Goal: Check status: Check status

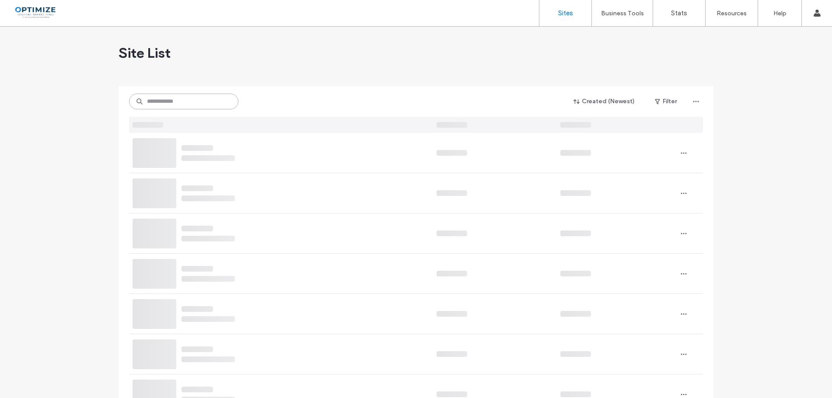
click at [190, 102] on input at bounding box center [183, 102] width 109 height 16
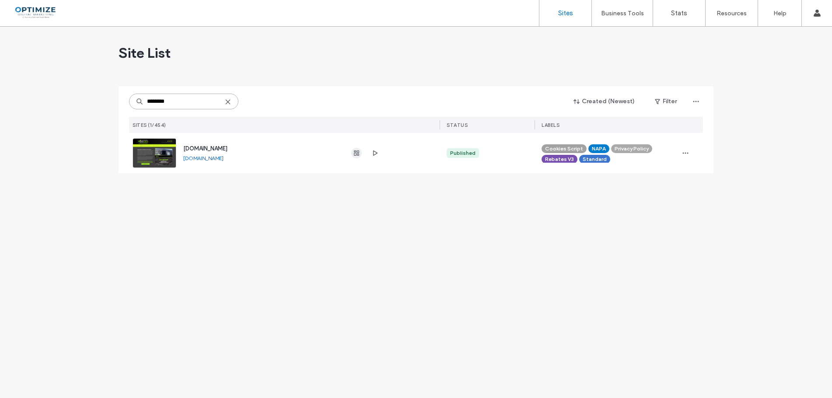
type input "********"
click at [357, 151] on use "button" at bounding box center [356, 153] width 5 height 5
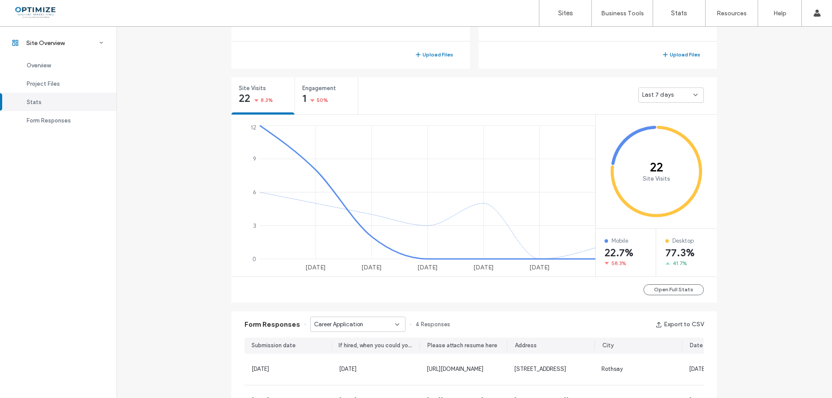
scroll to position [421, 0]
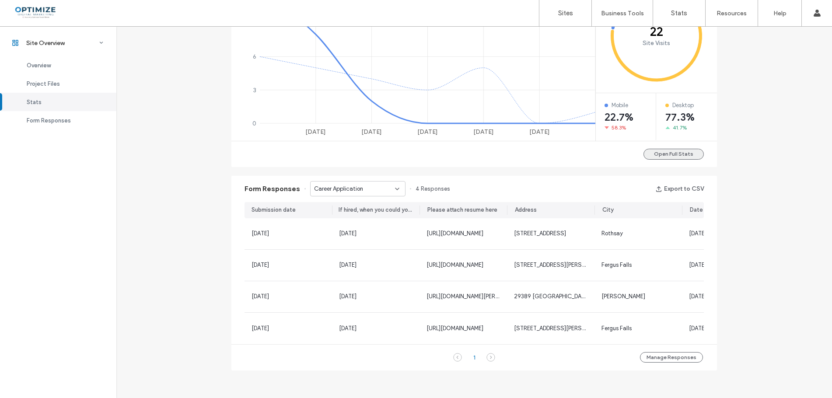
click at [649, 149] on button "Open Full Stats" at bounding box center [674, 154] width 60 height 11
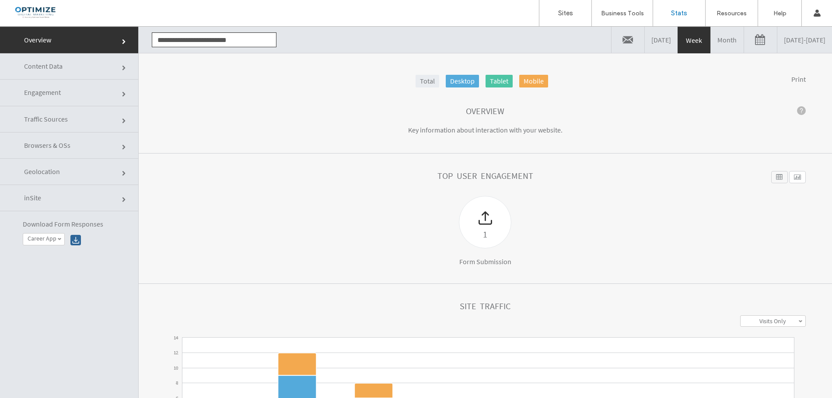
click at [777, 43] on link "[DATE] - [DATE]" at bounding box center [804, 40] width 55 height 26
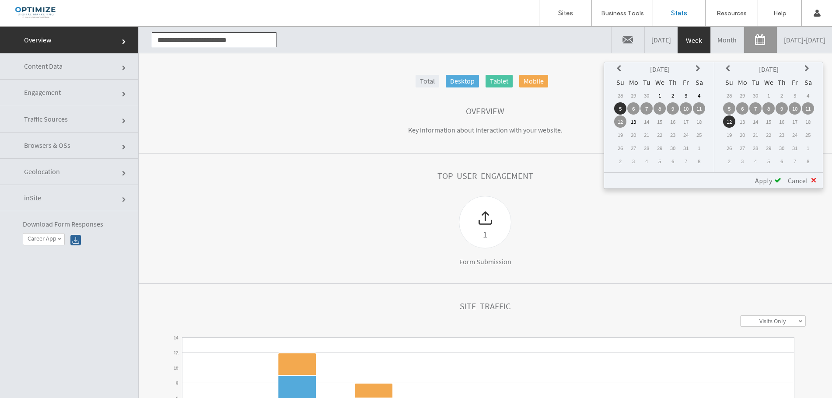
click at [725, 121] on td "12" at bounding box center [729, 122] width 12 height 12
click at [618, 68] on icon at bounding box center [620, 68] width 7 height 7
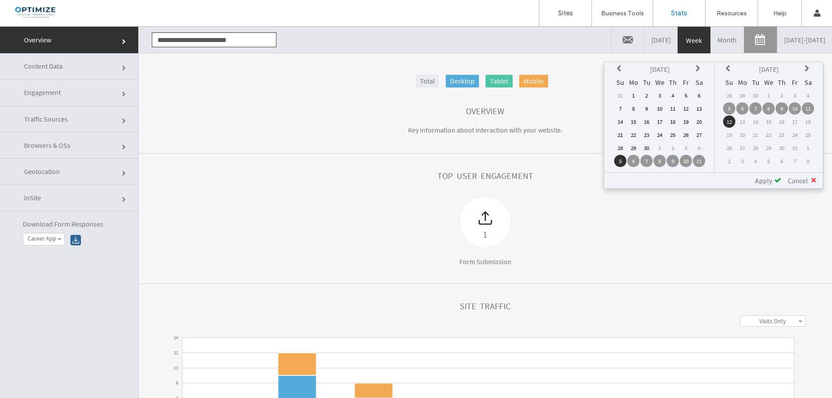
click at [618, 68] on icon at bounding box center [620, 68] width 7 height 7
click at [621, 124] on td "13" at bounding box center [620, 122] width 12 height 12
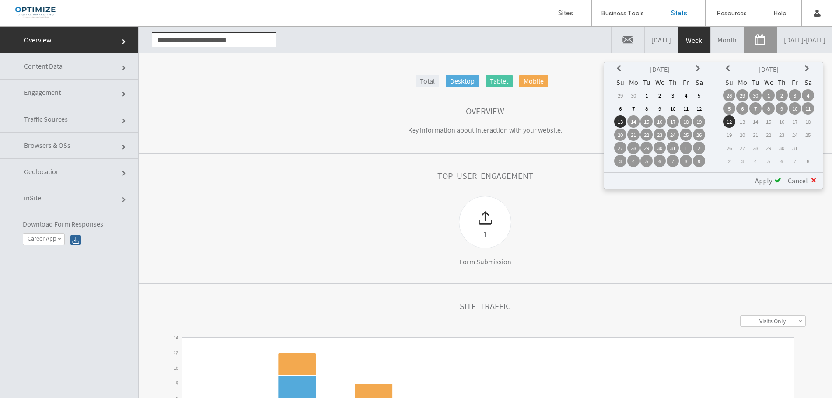
click at [763, 182] on span "Apply" at bounding box center [763, 180] width 17 height 9
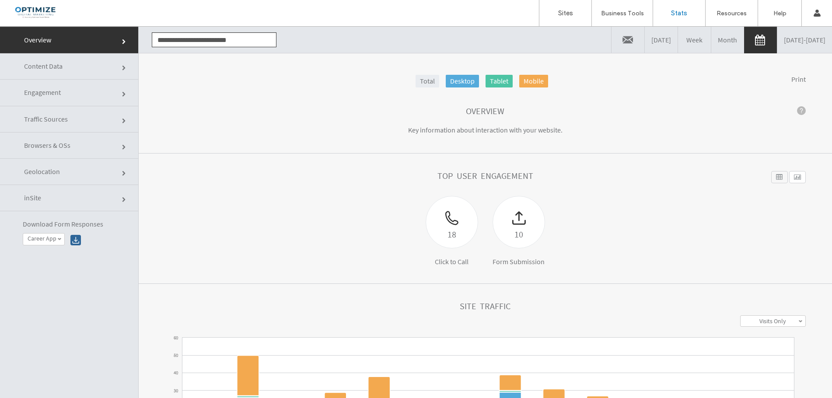
click at [32, 96] on span "Engagement" at bounding box center [42, 92] width 37 height 9
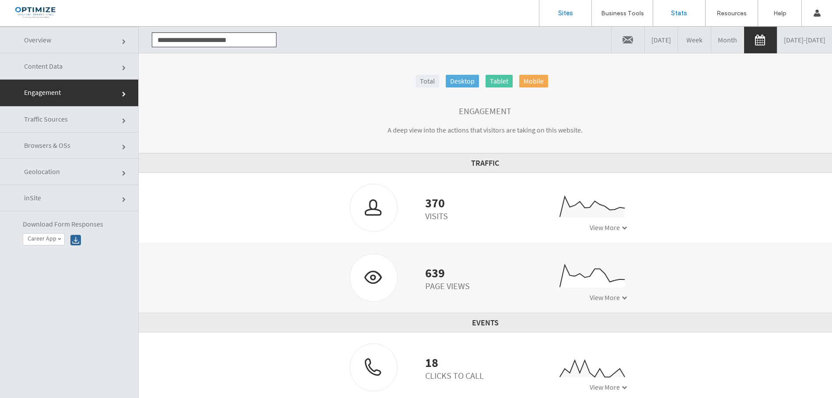
click at [573, 10] on link "Sites" at bounding box center [565, 13] width 52 height 26
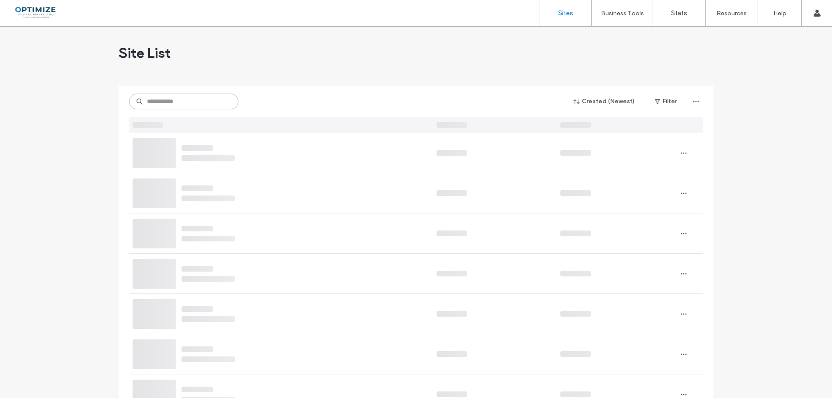
click at [191, 99] on input at bounding box center [183, 102] width 109 height 16
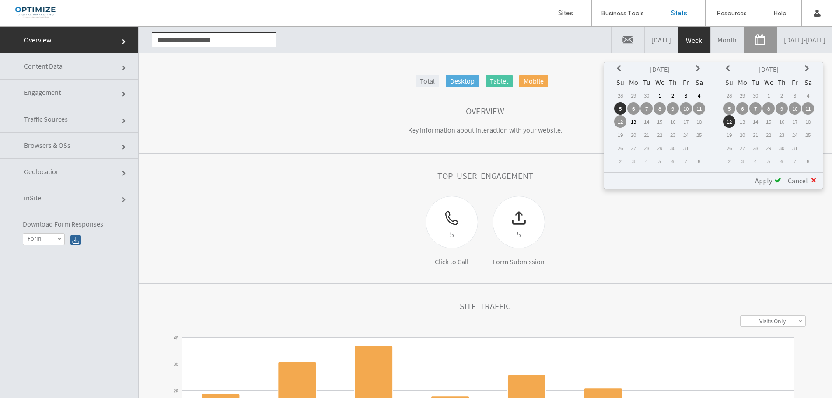
click at [728, 120] on td "12" at bounding box center [729, 122] width 12 height 12
click at [609, 68] on div "Oct 2025 Su Mo Tu We Th Fr Sa 28 29 30 1 2 3 4 5 6 7 8 9 10 11 12 13 14 15 16 1…" at bounding box center [660, 117] width 109 height 110
click at [620, 70] on icon at bounding box center [620, 68] width 7 height 7
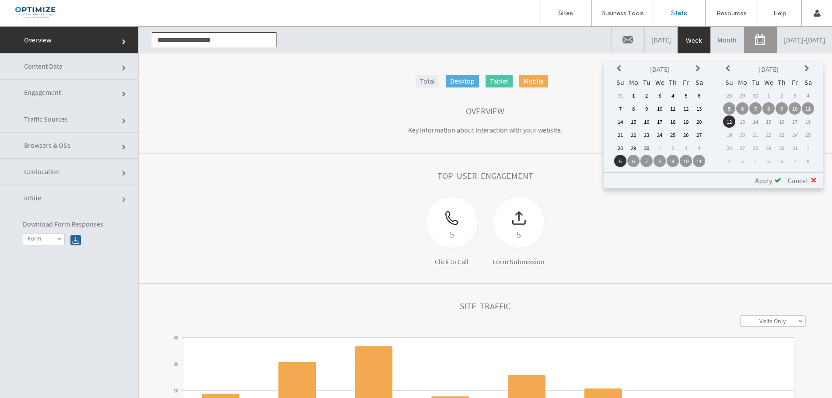
click at [621, 69] on icon at bounding box center [620, 68] width 7 height 7
click at [624, 123] on td "13" at bounding box center [620, 122] width 12 height 12
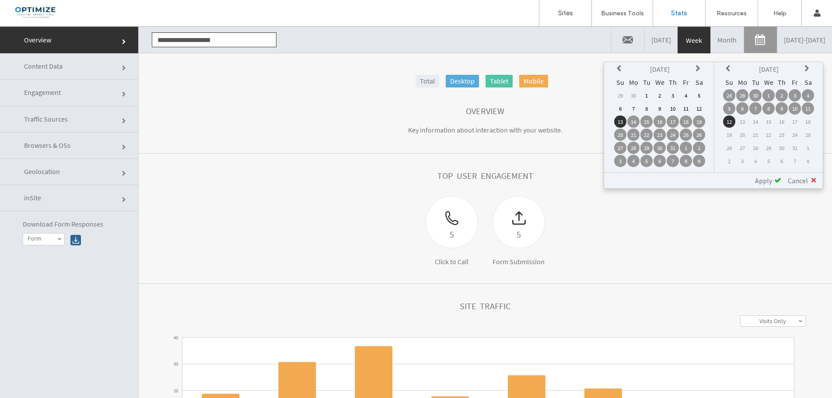
click at [760, 185] on div "**********" at bounding box center [713, 180] width 219 height 16
click at [764, 179] on span "Apply" at bounding box center [763, 180] width 17 height 9
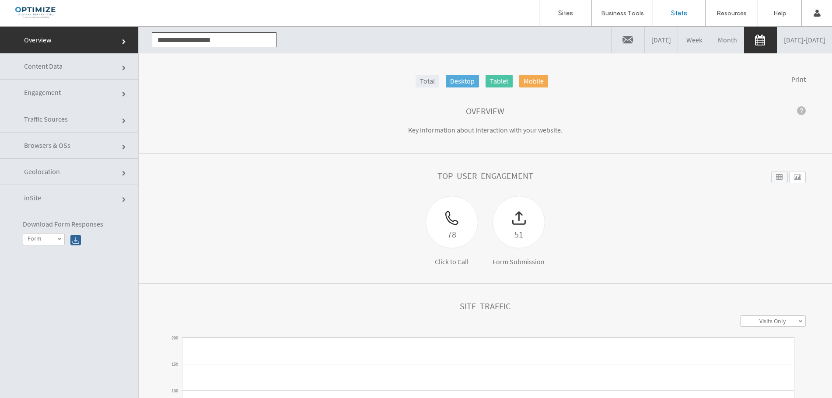
click at [112, 88] on link "Engagement" at bounding box center [69, 93] width 138 height 26
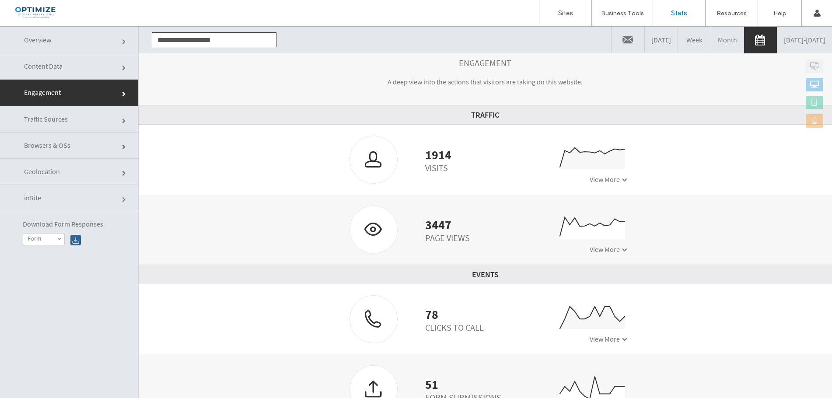
click at [50, 71] on link "Content Data" at bounding box center [69, 66] width 138 height 26
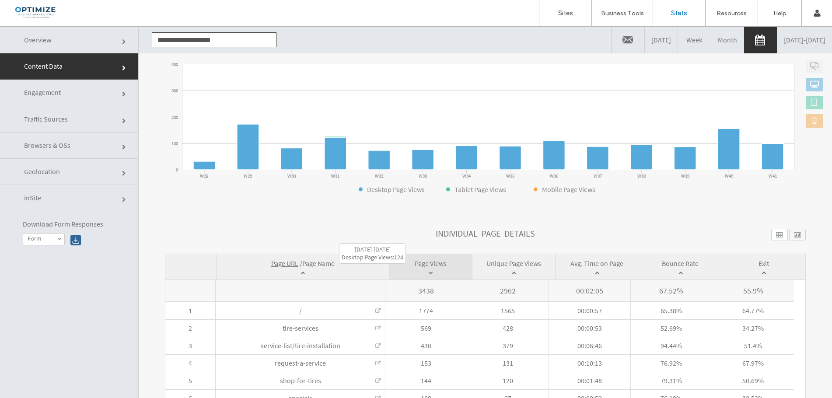
scroll to position [218, 0]
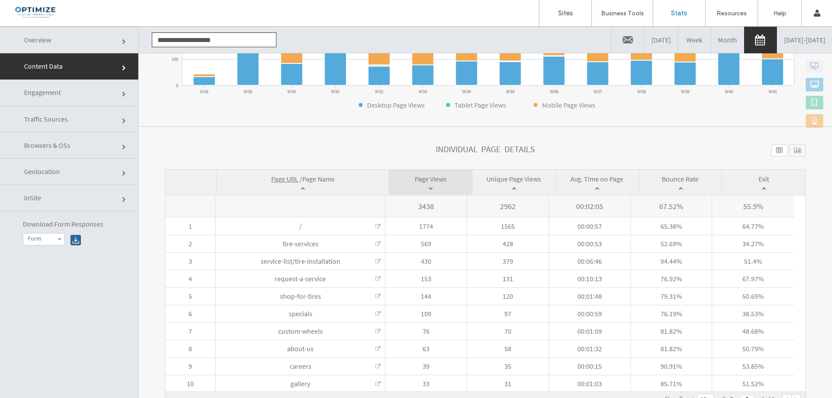
click at [56, 125] on link "Traffic Sources" at bounding box center [69, 119] width 138 height 26
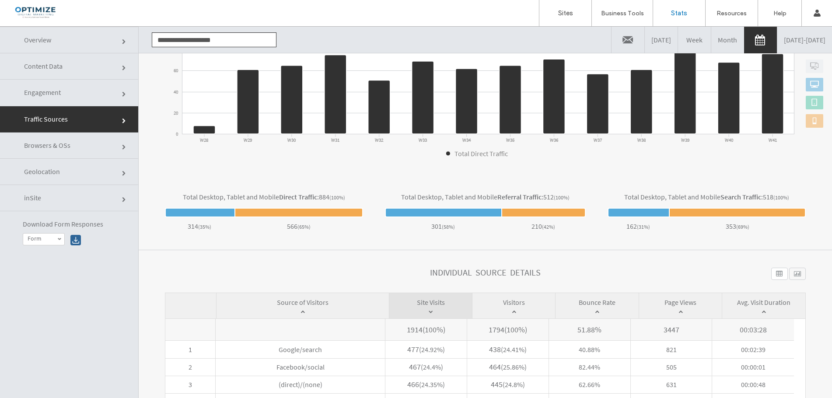
scroll to position [306, 0]
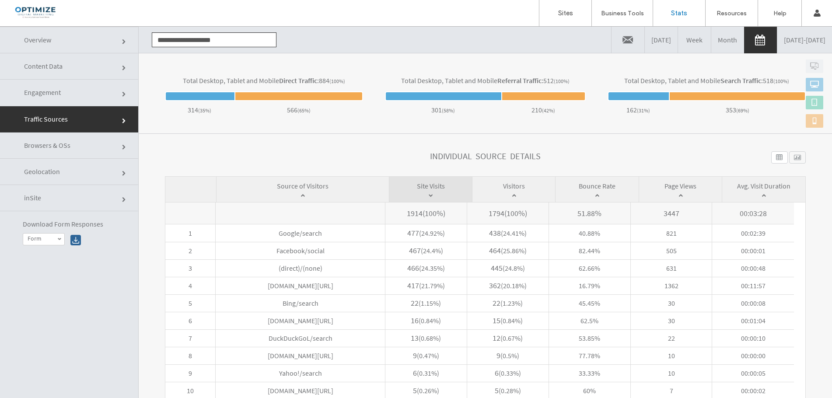
click at [122, 94] on span at bounding box center [124, 94] width 5 height 5
